Goal: Information Seeking & Learning: Learn about a topic

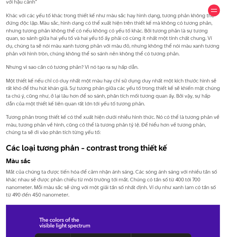
scroll to position [447, 0]
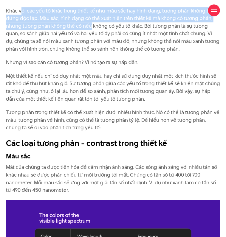
drag, startPoint x: 42, startPoint y: 58, endPoint x: 176, endPoint y: 75, distance: 134.9
click at [176, 53] on p "Khác với các yếu tố khác trong thiết kế như màu sắc hay hình dạng, tương phản k…" at bounding box center [113, 30] width 214 height 46
click at [120, 84] on img at bounding box center [116, 86] width 7 height 7
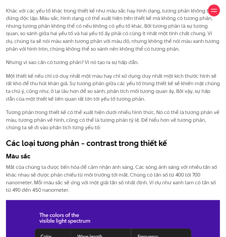
click at [53, 53] on p "Khác với các yếu tố khác trong thiết kế như màu sắc hay hình dạng, tương phản k…" at bounding box center [113, 30] width 214 height 46
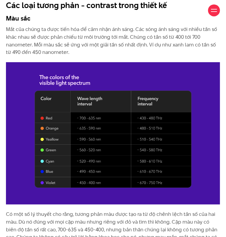
scroll to position [596, 0]
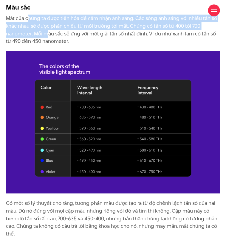
drag, startPoint x: 67, startPoint y: 87, endPoint x: 138, endPoint y: 101, distance: 72.9
click at [138, 45] on p "Mắt của chúng ta được tiến hóa để cảm nhận ánh sáng. Các sóng ánh sáng với nhiề…" at bounding box center [113, 30] width 214 height 30
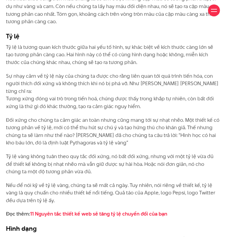
scroll to position [1044, 0]
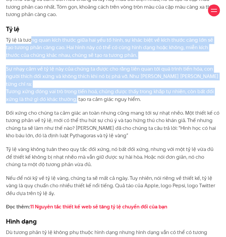
drag, startPoint x: 51, startPoint y: 61, endPoint x: 135, endPoint y: 126, distance: 106.3
click at [89, 95] on p "Sự nhạy cảm về tỷ lệ này của chúng ta được cho rằng liên quan tới quá trình tiế…" at bounding box center [113, 84] width 214 height 38
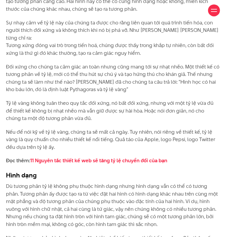
scroll to position [1103, 0]
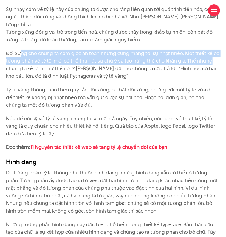
drag, startPoint x: 39, startPoint y: 87, endPoint x: 104, endPoint y: 105, distance: 67.5
click at [104, 80] on p "Đối xứng cho chúng ta cảm giác an toàn nhưng cũng mang tới sự nhạt nhẽo. Một th…" at bounding box center [113, 65] width 214 height 30
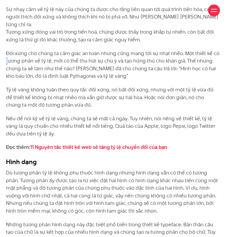
drag, startPoint x: 72, startPoint y: 98, endPoint x: 75, endPoint y: 99, distance: 3.8
click at [75, 80] on p "Đối xứng cho chúng ta cảm giác an toàn nhưng cũng mang tới sự nhạt nhẽo. Một th…" at bounding box center [113, 65] width 214 height 30
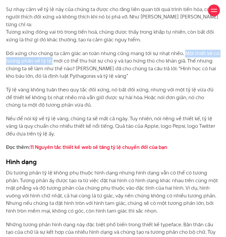
drag, startPoint x: 39, startPoint y: 99, endPoint x: 120, endPoint y: 98, distance: 80.8
click at [120, 80] on p "Đối xứng cho chúng ta cảm giác an toàn nhưng cũng mang tới sự nhạt nhẽo. Một th…" at bounding box center [113, 65] width 214 height 30
